Goal: Information Seeking & Learning: Learn about a topic

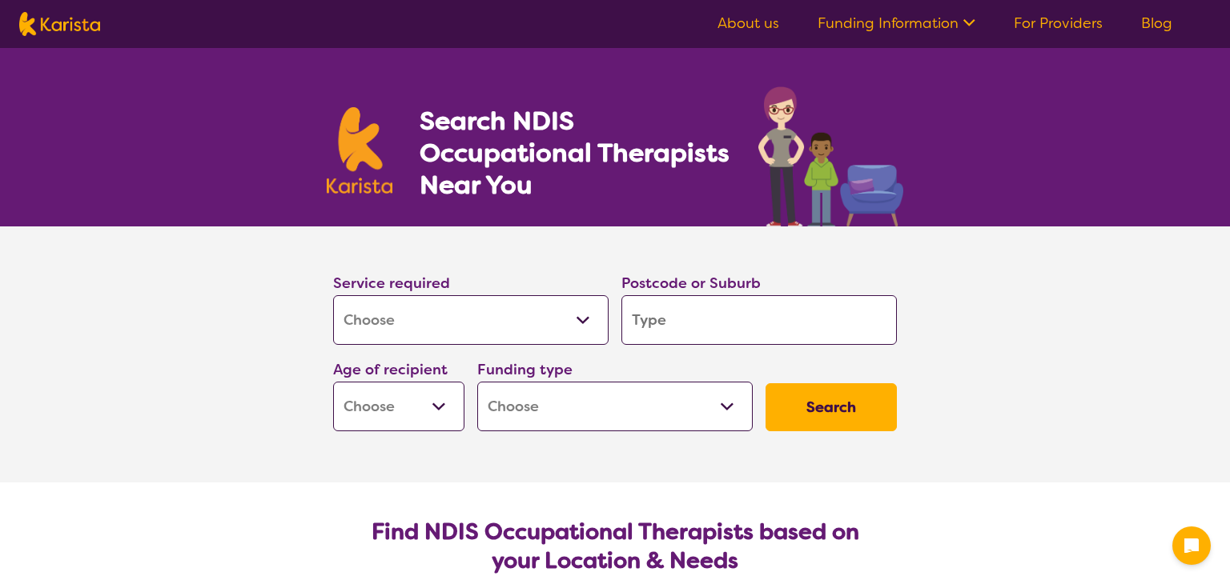
select select "[MEDICAL_DATA]"
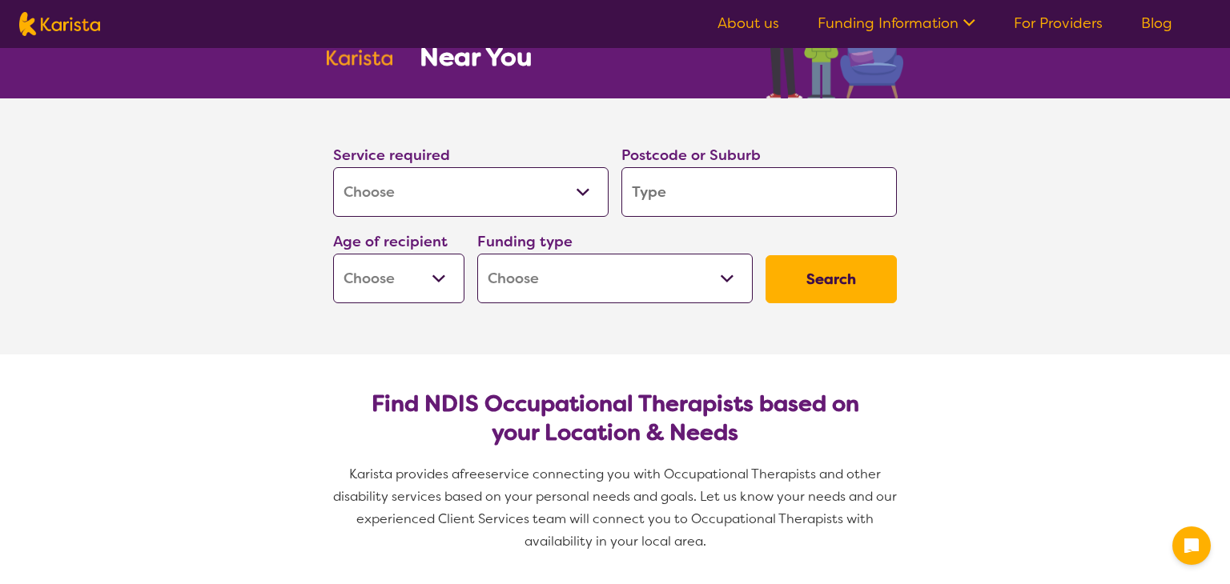
scroll to position [128, 0]
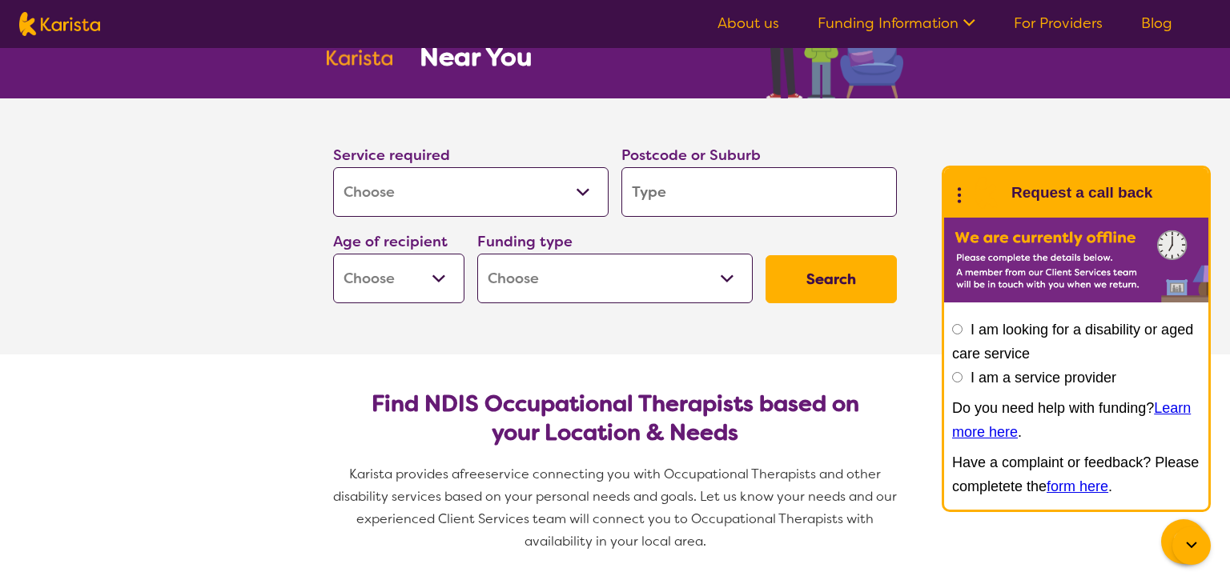
click at [678, 274] on select "Home Care Package (HCP) National Disability Insurance Scheme (NDIS) I don't know" at bounding box center [614, 279] width 275 height 50
select select "i-don-t-know"
click at [477, 254] on select "Home Care Package (HCP) National Disability Insurance Scheme (NDIS) I don't know" at bounding box center [614, 279] width 275 height 50
select select "i-don-t-know"
click at [725, 193] on input "search" at bounding box center [758, 192] width 275 height 50
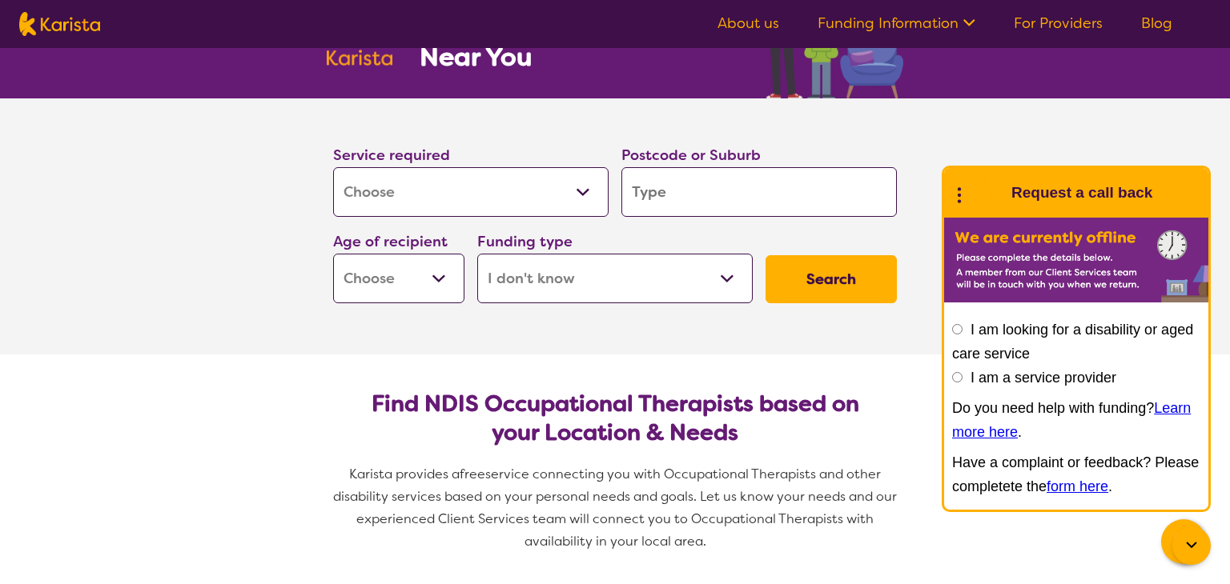
click at [722, 192] on input "search" at bounding box center [758, 192] width 275 height 50
type input "4815"
click at [820, 283] on button "Search" at bounding box center [830, 279] width 131 height 48
click at [434, 271] on select "Early Childhood - 0 to 9 Child - 10 to 11 Adolescent - 12 to 17 Adult - 18 to 6…" at bounding box center [398, 279] width 131 height 50
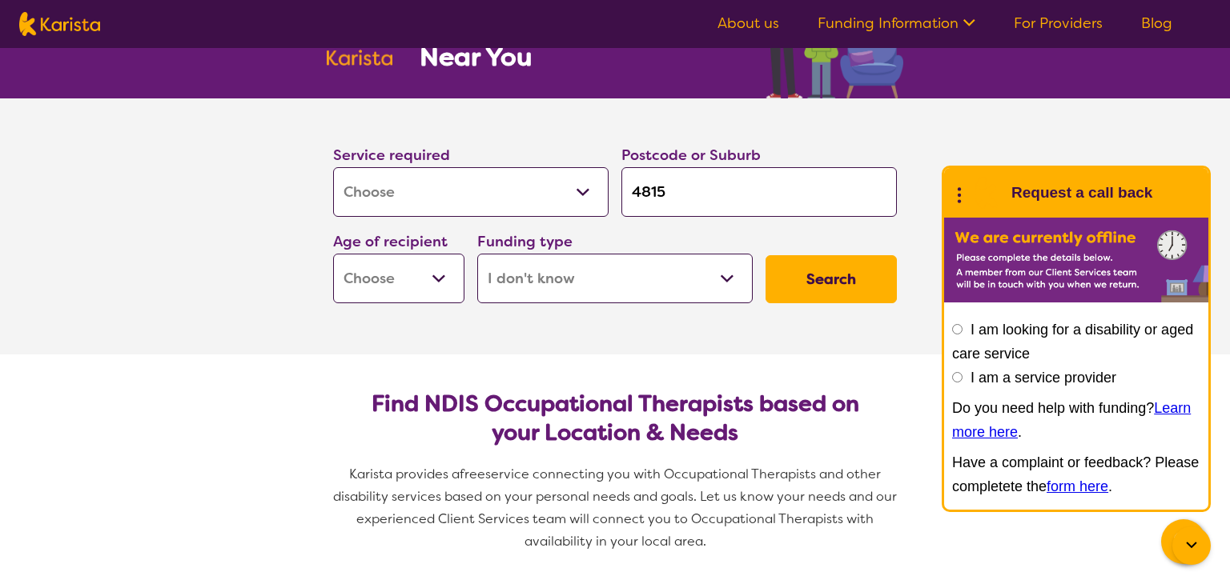
select select "AS"
click at [333, 254] on select "Early Childhood - 0 to 9 Child - 10 to 11 Adolescent - 12 to 17 Adult - 18 to 6…" at bounding box center [398, 279] width 131 height 50
select select "AS"
click at [890, 279] on button "Search" at bounding box center [830, 279] width 131 height 48
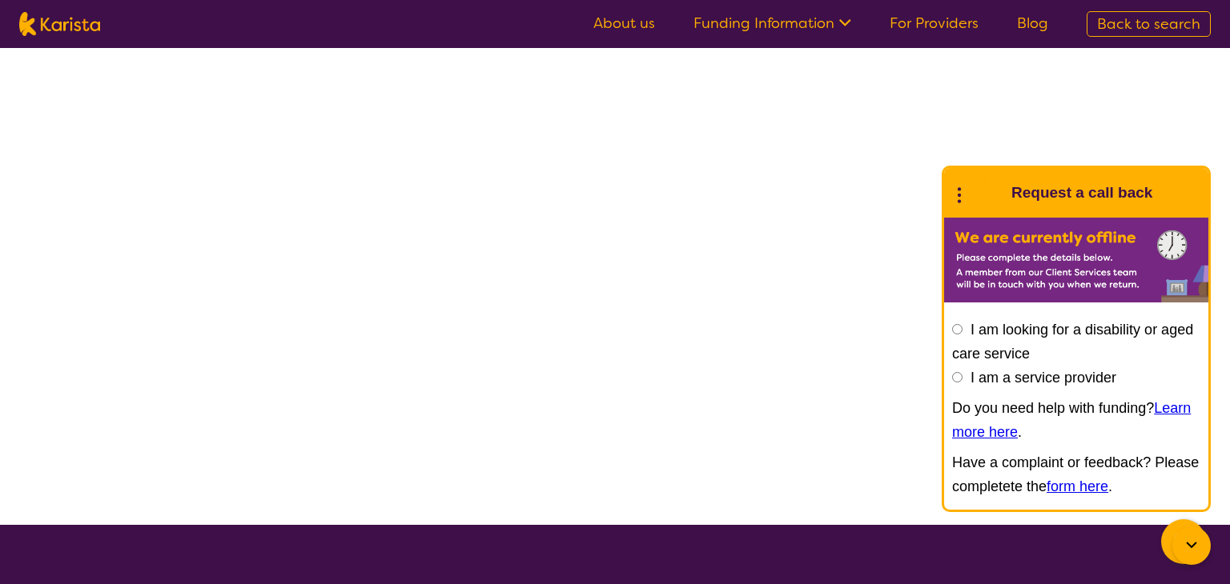
select select "[MEDICAL_DATA]"
select select "AS"
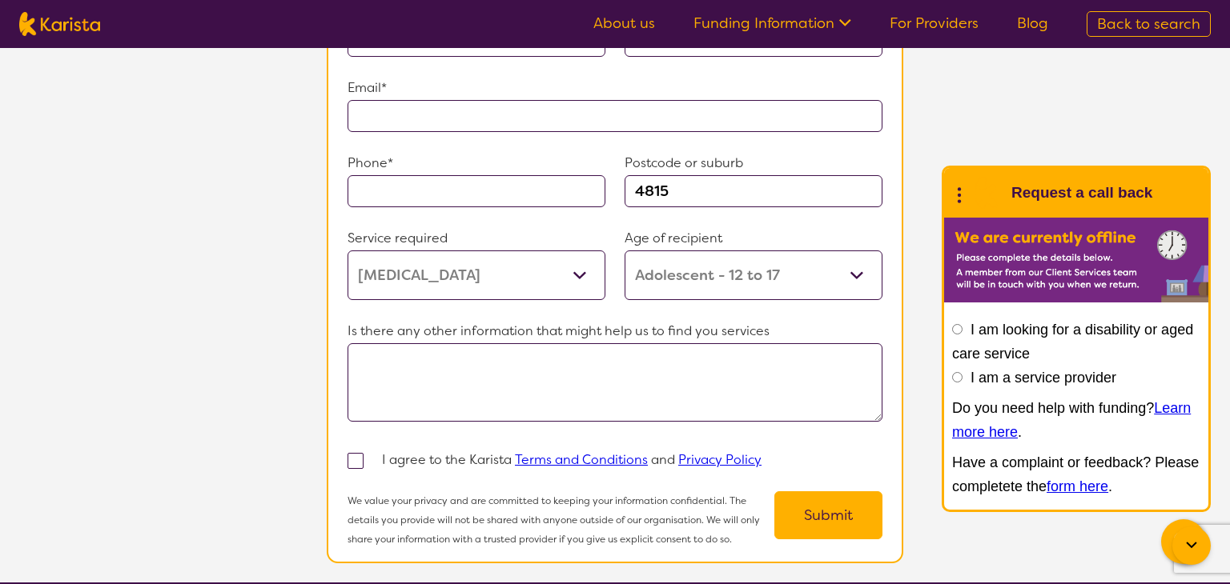
scroll to position [1185, 0]
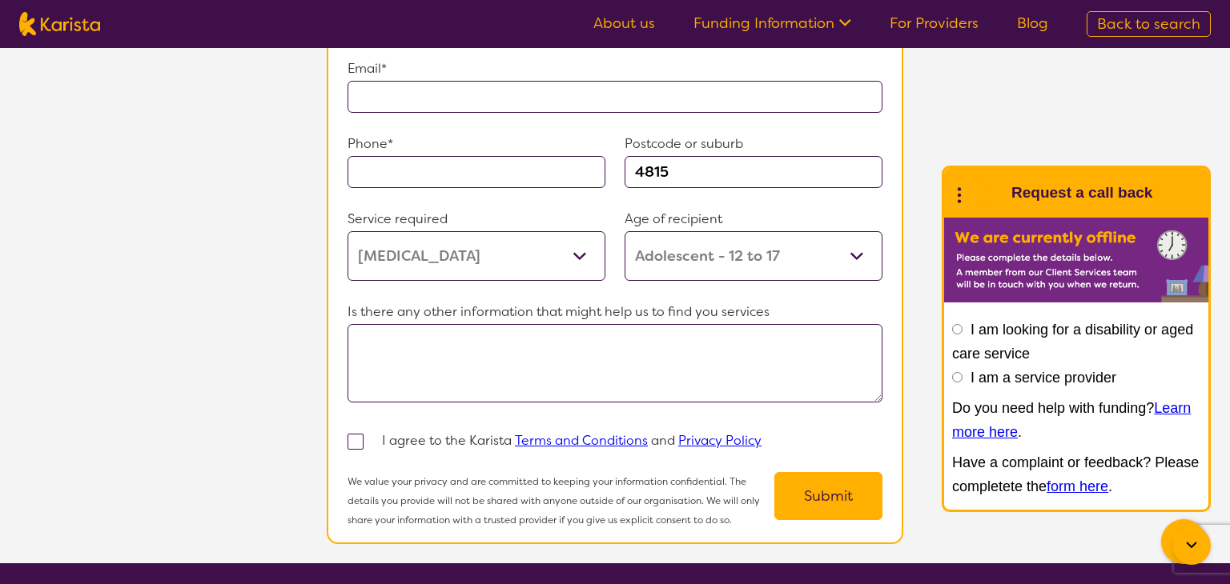
select select "[MEDICAL_DATA]"
select select "AS"
select select "i-don-t-know"
select select "[MEDICAL_DATA]"
select select "AS"
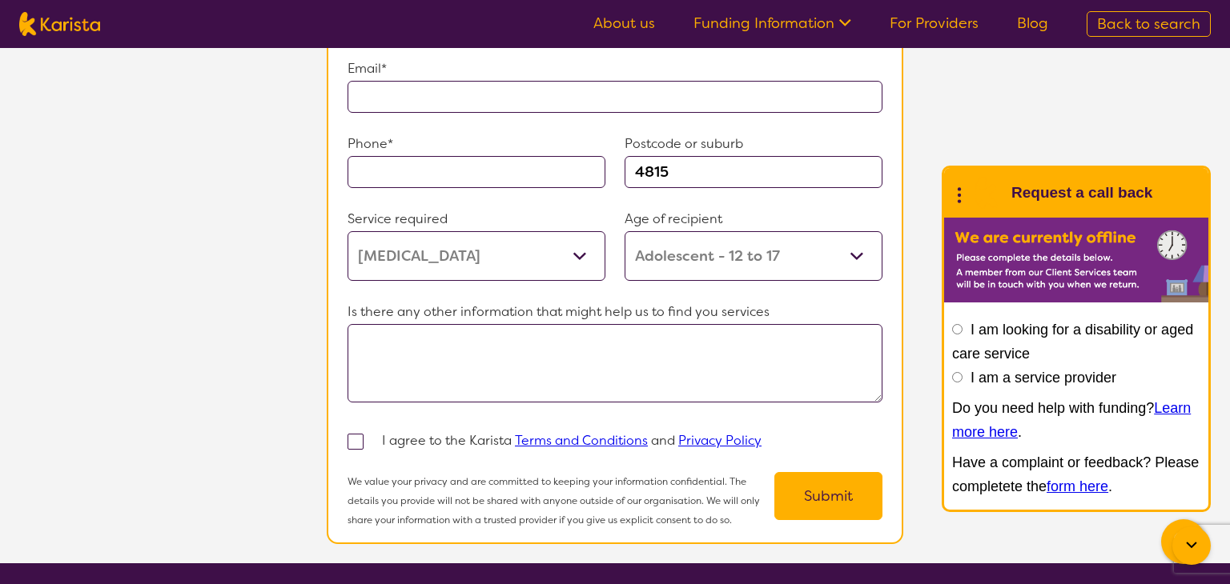
select select "i-don-t-know"
